Goal: Task Accomplishment & Management: Use online tool/utility

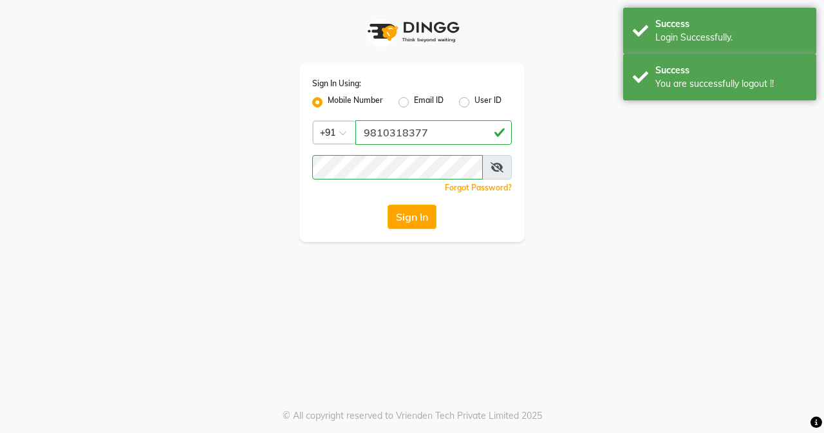
click at [679, 10] on div "Success Login Successfully." at bounding box center [719, 31] width 193 height 46
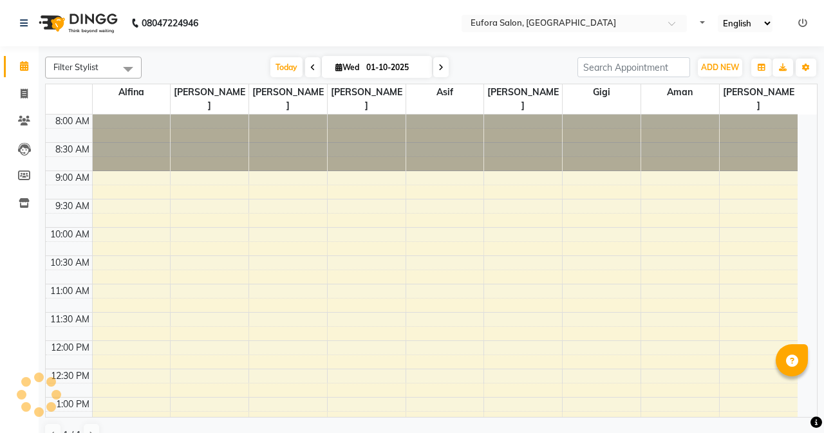
select select "en"
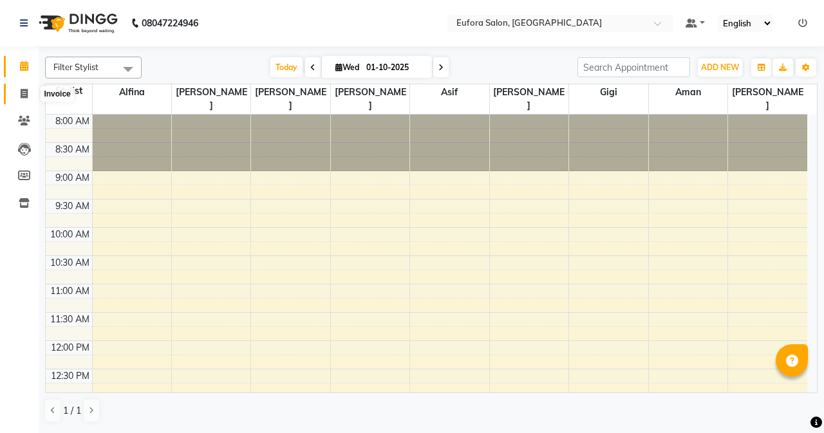
click at [21, 91] on icon at bounding box center [24, 94] width 7 height 10
select select "service"
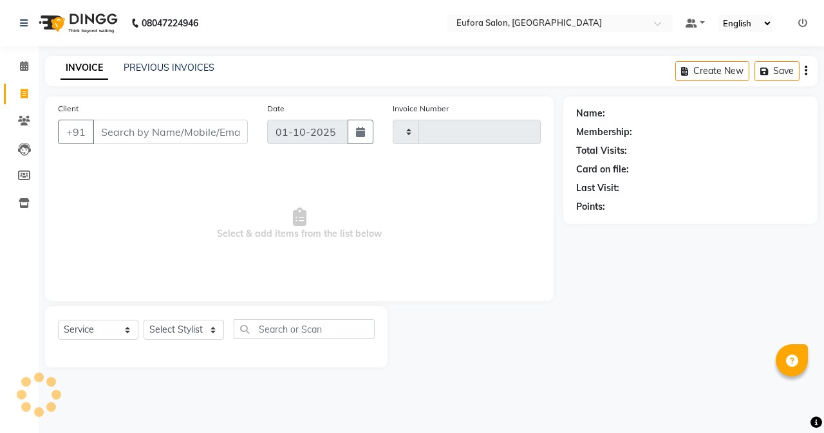
type input "0772"
select select "6684"
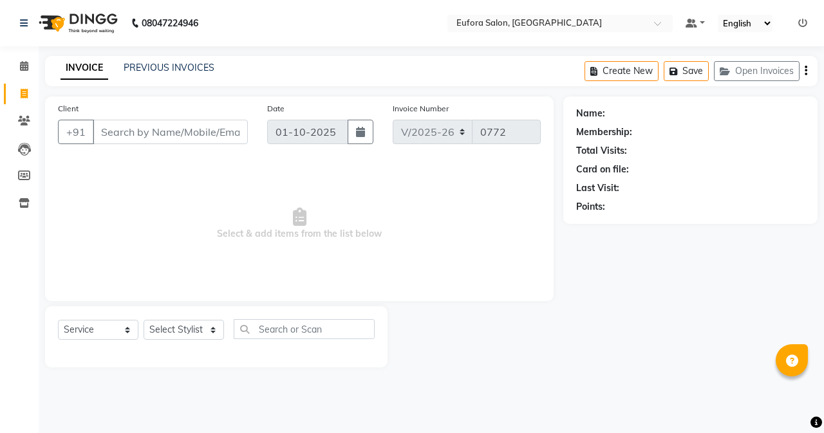
click at [799, 23] on icon at bounding box center [802, 23] width 9 height 9
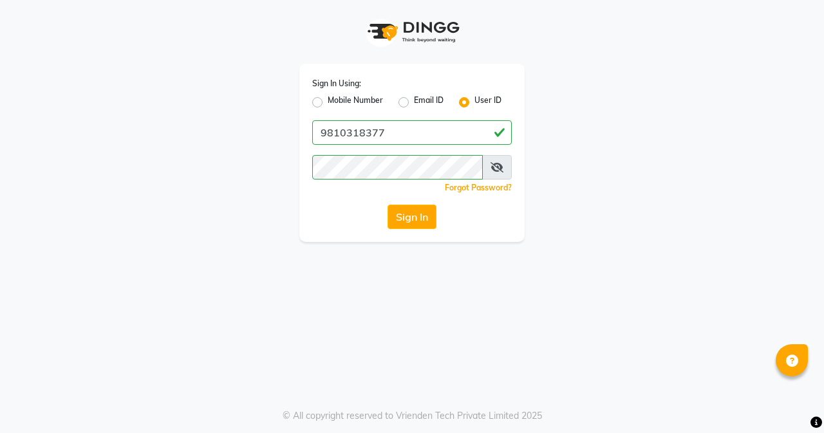
click at [328, 100] on label "Mobile Number" at bounding box center [355, 102] width 55 height 15
click at [328, 100] on input "Mobile Number" at bounding box center [332, 99] width 8 height 8
radio input "true"
radio input "false"
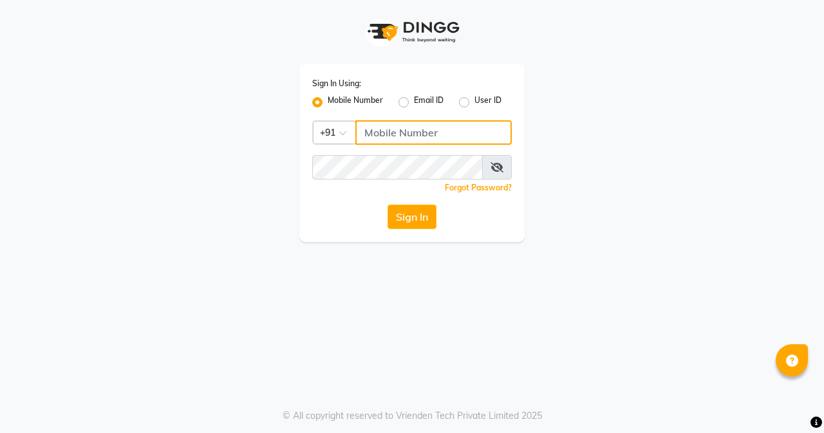
click at [384, 133] on input "Username" at bounding box center [433, 132] width 156 height 24
type input "9810318377"
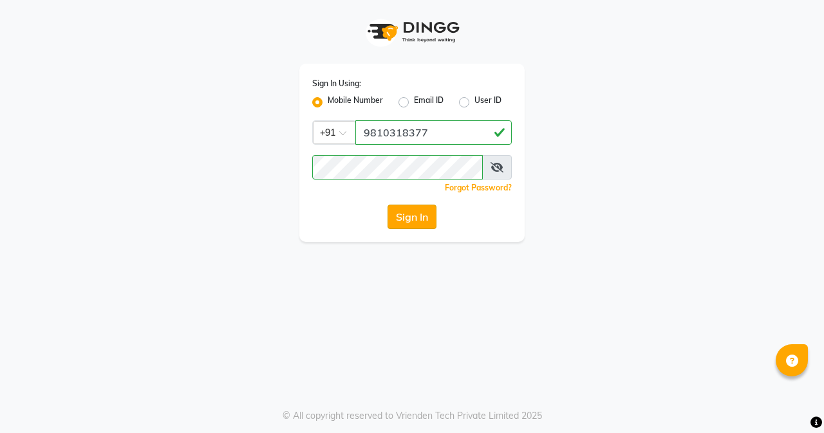
click at [420, 212] on button "Sign In" at bounding box center [412, 217] width 49 height 24
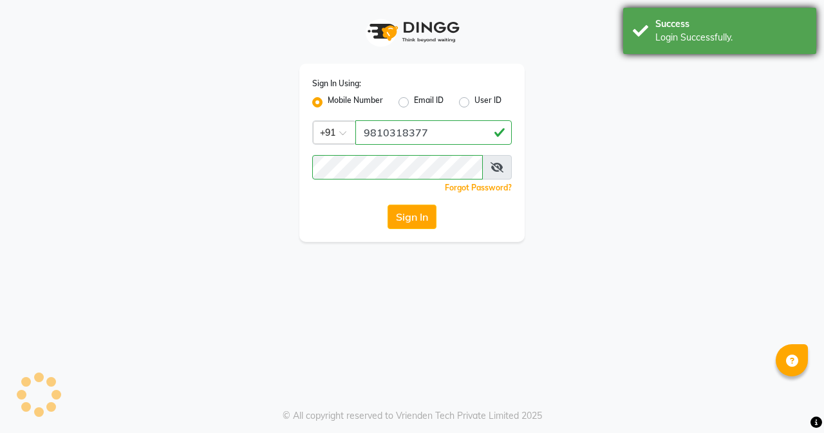
click at [660, 46] on div "Success Login Successfully." at bounding box center [719, 31] width 193 height 46
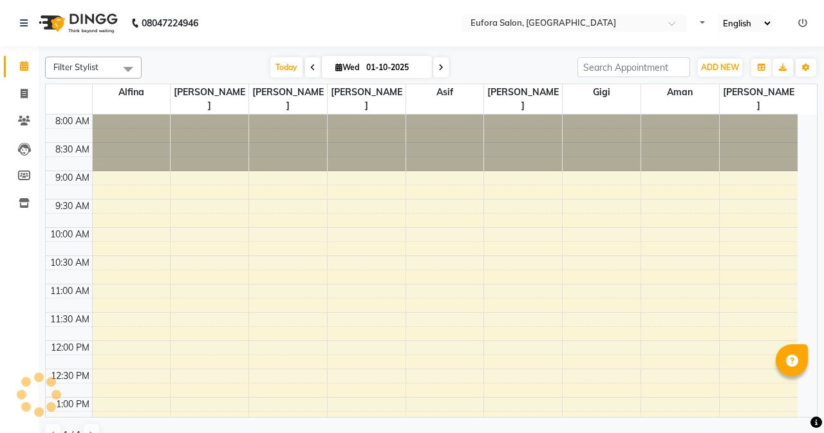
select select "en"
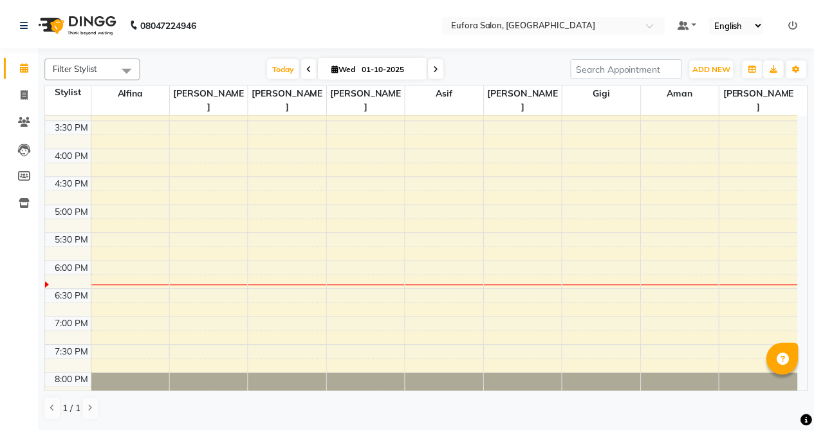
scroll to position [420, 0]
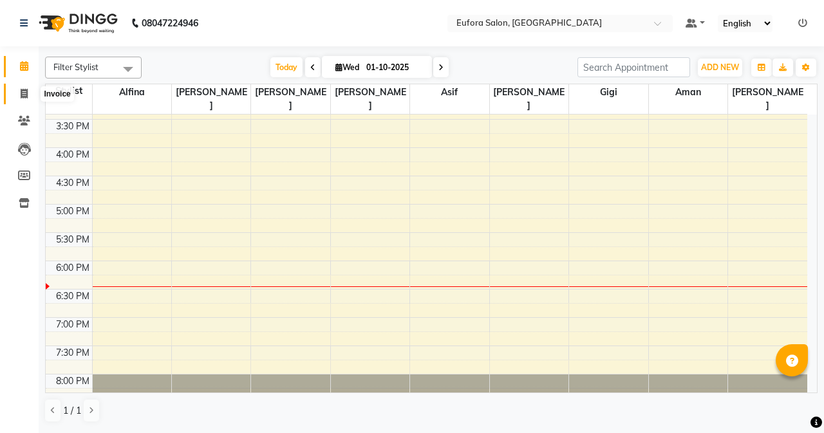
click at [21, 93] on icon at bounding box center [24, 94] width 7 height 10
select select "service"
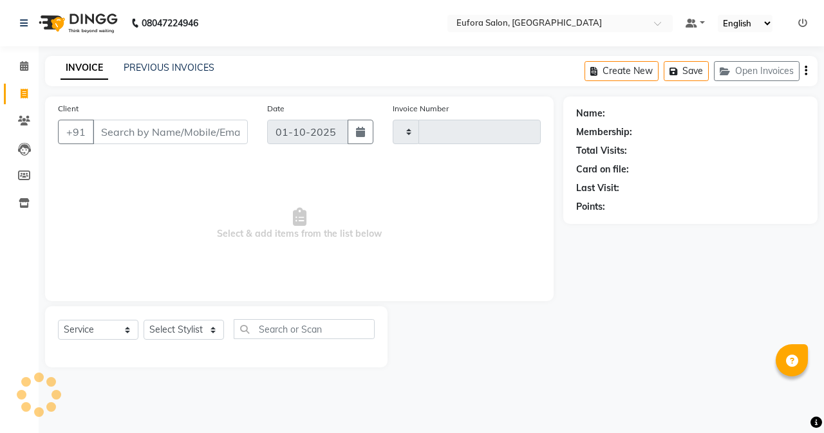
type input "0772"
select select "6684"
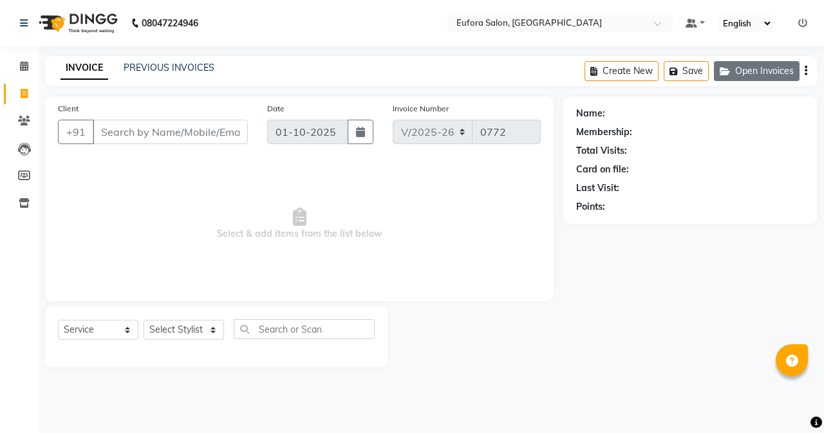
click at [762, 73] on button "Open Invoices" at bounding box center [757, 71] width 86 height 20
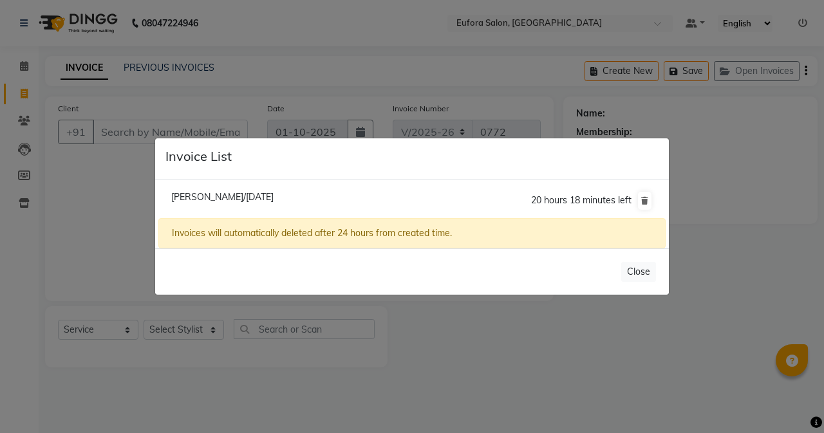
click at [245, 197] on span "[PERSON_NAME]/[DATE]" at bounding box center [222, 197] width 102 height 12
type input "9863452190"
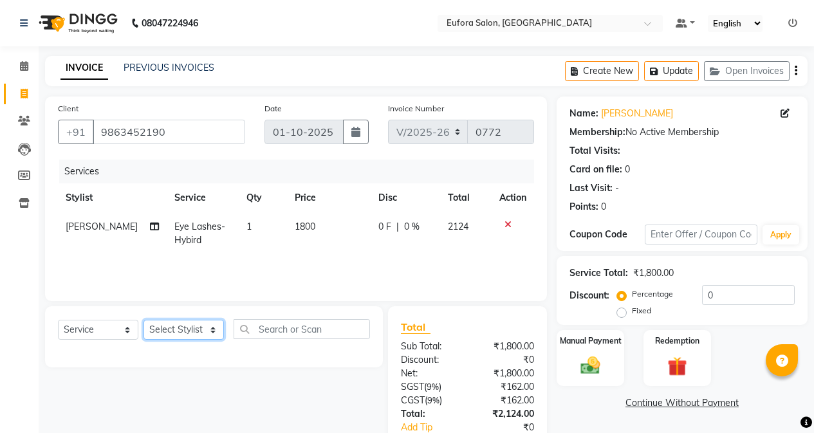
click at [156, 331] on select "Select Stylist [PERSON_NAME] [PERSON_NAME] Gigi [PERSON_NAME] Roshan [PERSON_NA…" at bounding box center [184, 330] width 80 height 20
select select "89189"
click at [144, 320] on select "Select Stylist [PERSON_NAME] [PERSON_NAME] Gigi [PERSON_NAME] Roshan [PERSON_NA…" at bounding box center [184, 330] width 80 height 20
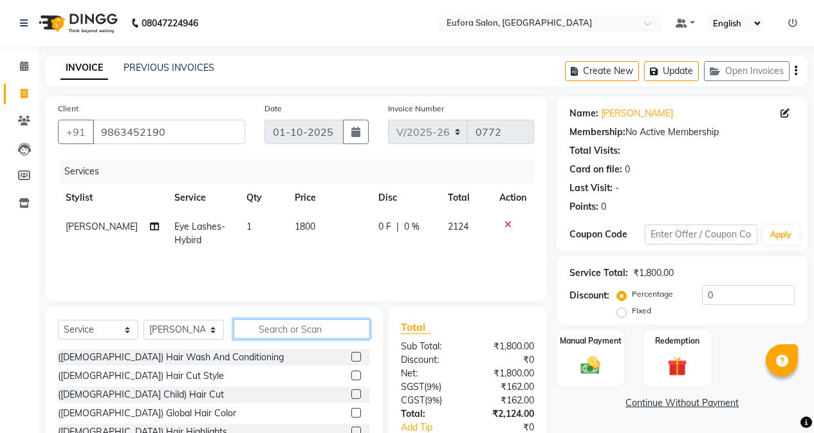
click at [244, 326] on input "text" at bounding box center [302, 329] width 136 height 20
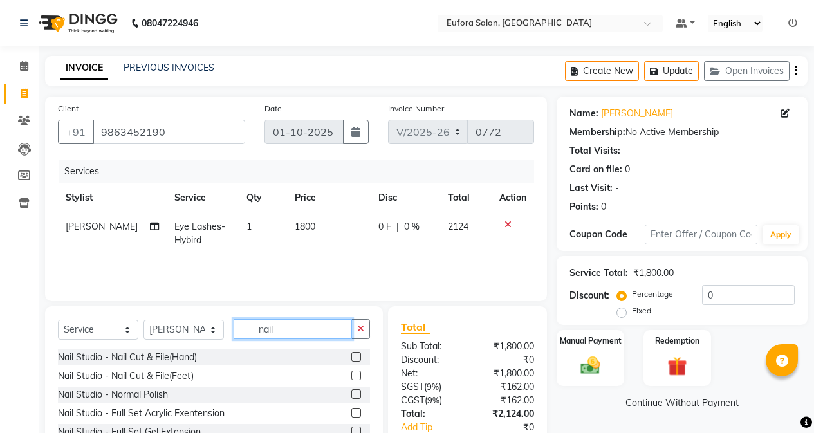
type input "nail"
click at [352, 395] on label at bounding box center [357, 394] width 10 height 10
click at [352, 395] on input "checkbox" at bounding box center [356, 395] width 8 height 8
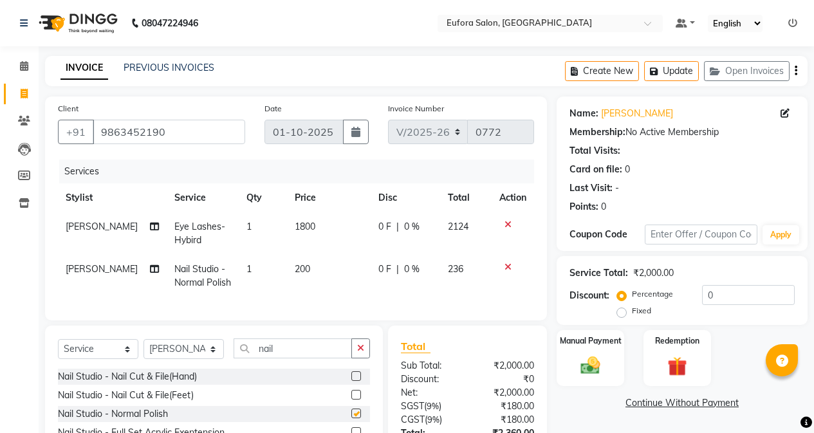
checkbox input "false"
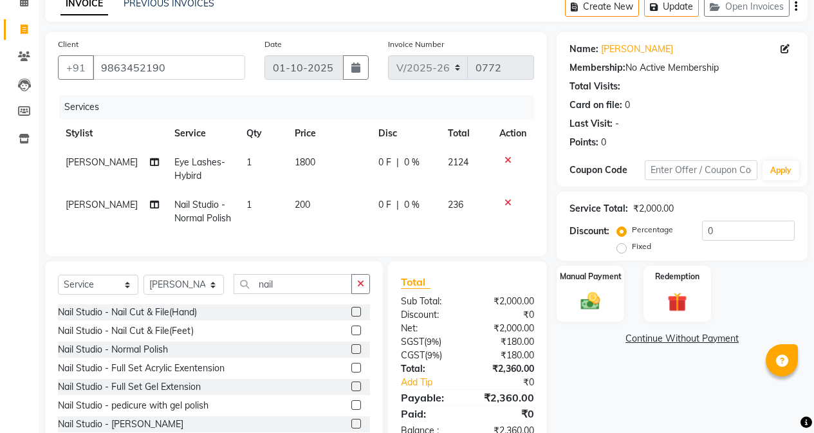
click at [501, 200] on div at bounding box center [513, 202] width 27 height 9
click at [505, 201] on icon at bounding box center [508, 202] width 7 height 9
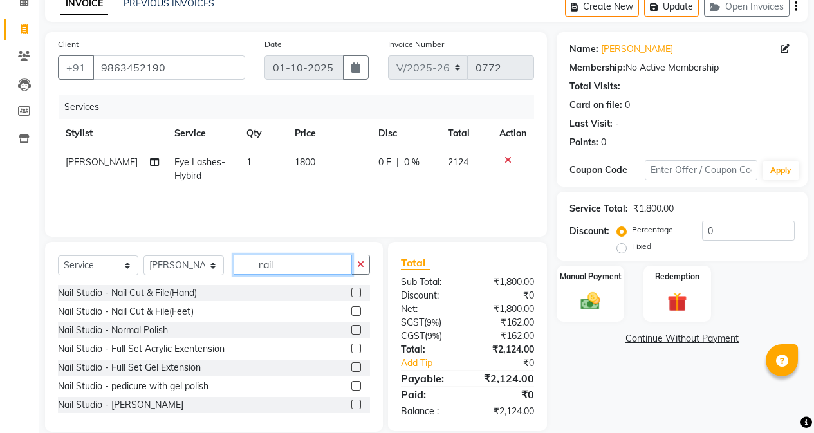
click at [317, 264] on input "nail" at bounding box center [293, 265] width 118 height 20
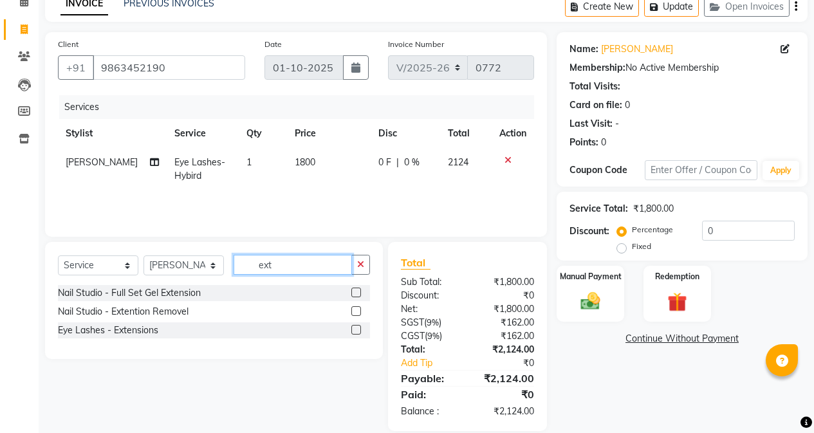
type input "ext"
click at [355, 290] on label at bounding box center [357, 293] width 10 height 10
click at [355, 290] on input "checkbox" at bounding box center [356, 293] width 8 height 8
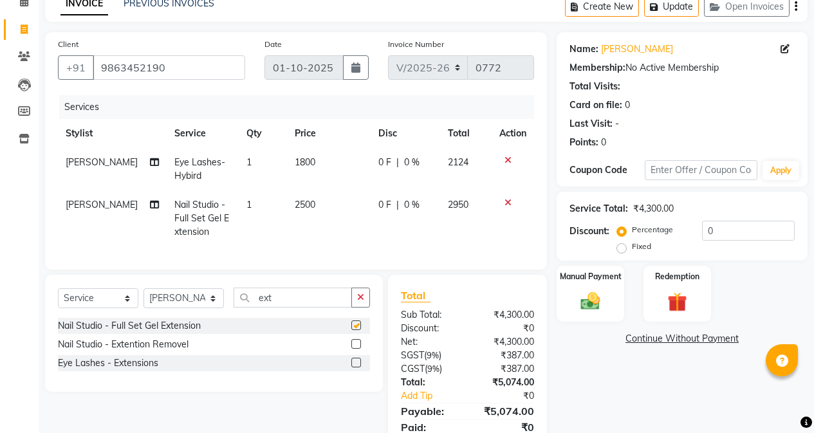
checkbox input "false"
click at [304, 206] on span "2500" at bounding box center [305, 205] width 21 height 12
select select "89189"
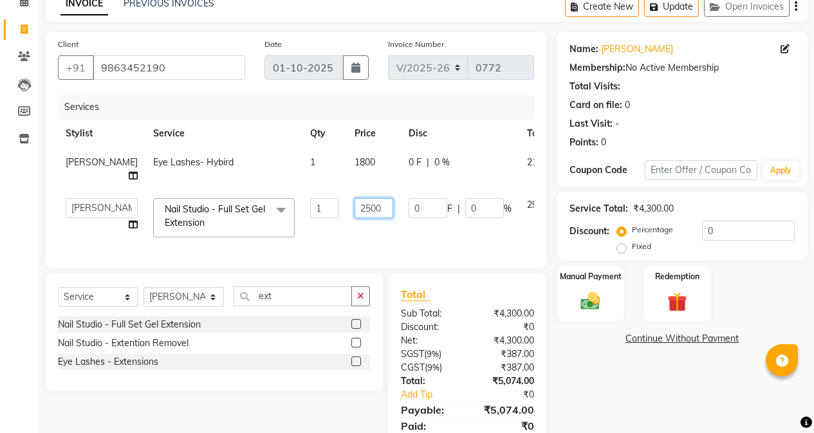
drag, startPoint x: 341, startPoint y: 194, endPoint x: 299, endPoint y: 196, distance: 41.2
click at [299, 196] on tr "[PERSON_NAME] [PERSON_NAME] Gigi [PERSON_NAME] Roshan [PERSON_NAME] Nail Studio…" at bounding box center [328, 218] width 541 height 55
type input "1800"
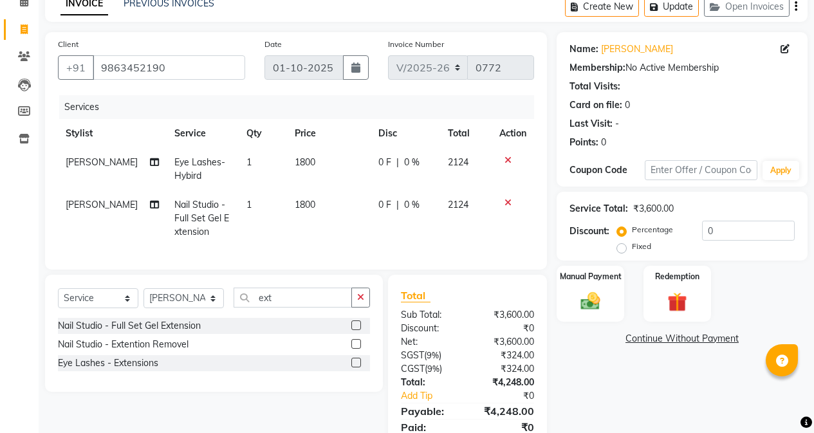
click at [319, 229] on td "1800" at bounding box center [329, 219] width 84 height 56
select select "89189"
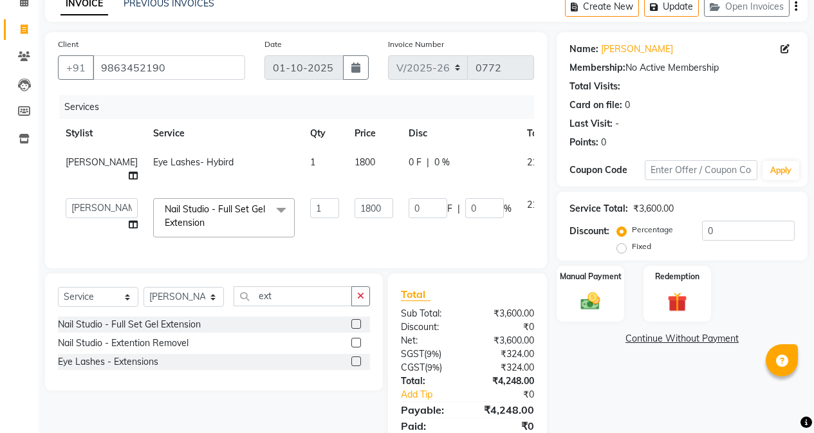
scroll to position [109, 0]
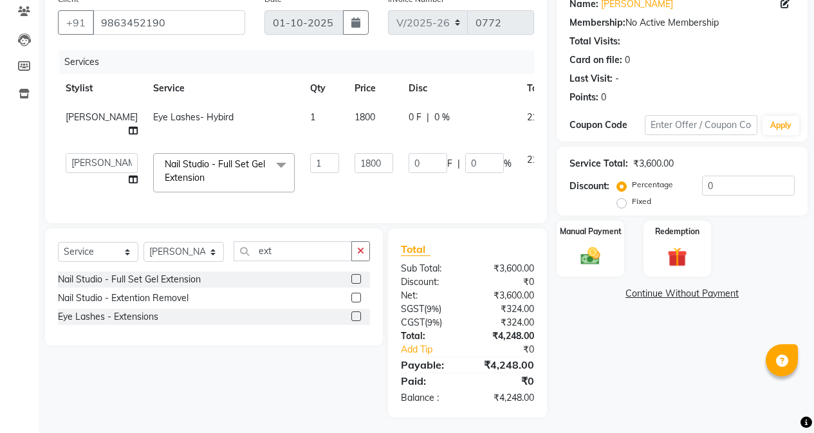
click at [520, 180] on td "2124" at bounding box center [538, 172] width 37 height 55
click at [520, 182] on td "2124" at bounding box center [538, 172] width 37 height 55
click at [549, 207] on div "Client [PHONE_NUMBER] Date [DATE] Invoice Number V/2025 V/[PHONE_NUMBER] Servic…" at bounding box center [295, 202] width 521 height 431
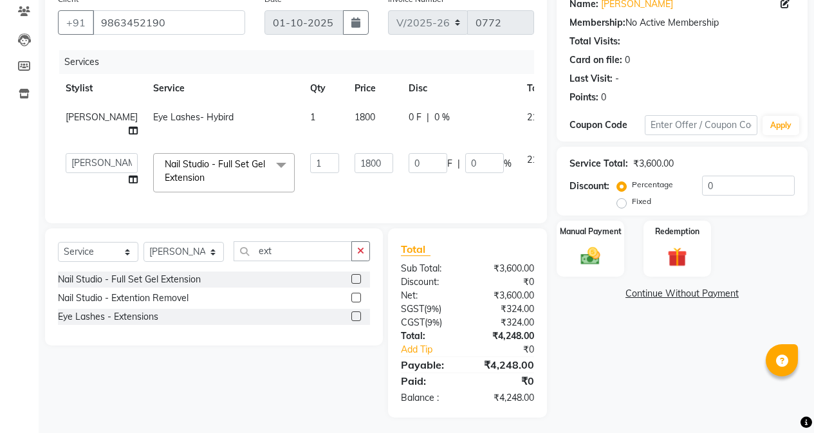
click at [549, 207] on div "Client [PHONE_NUMBER] Date [DATE] Invoice Number V/2025 V/[PHONE_NUMBER] Servic…" at bounding box center [295, 202] width 521 height 431
